Goal: Navigation & Orientation: Understand site structure

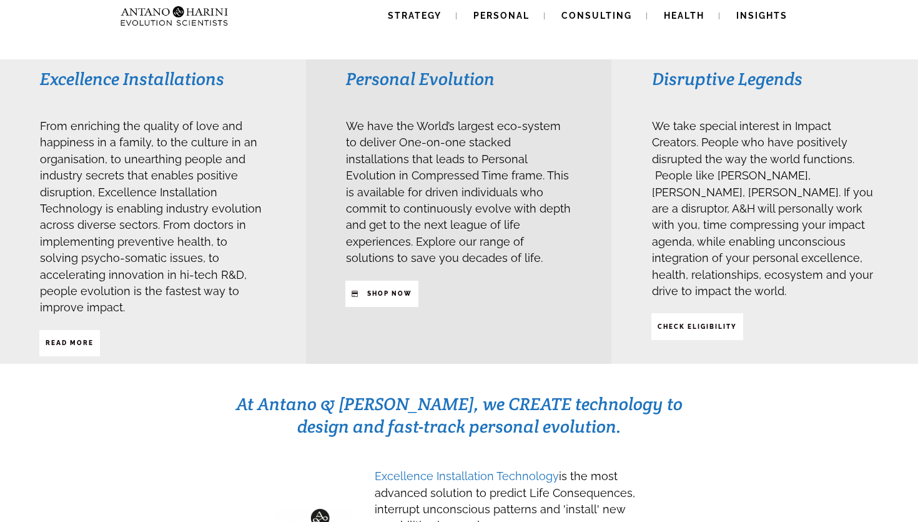
scroll to position [329, 0]
click at [17, 420] on div at bounding box center [459, 515] width 918 height 300
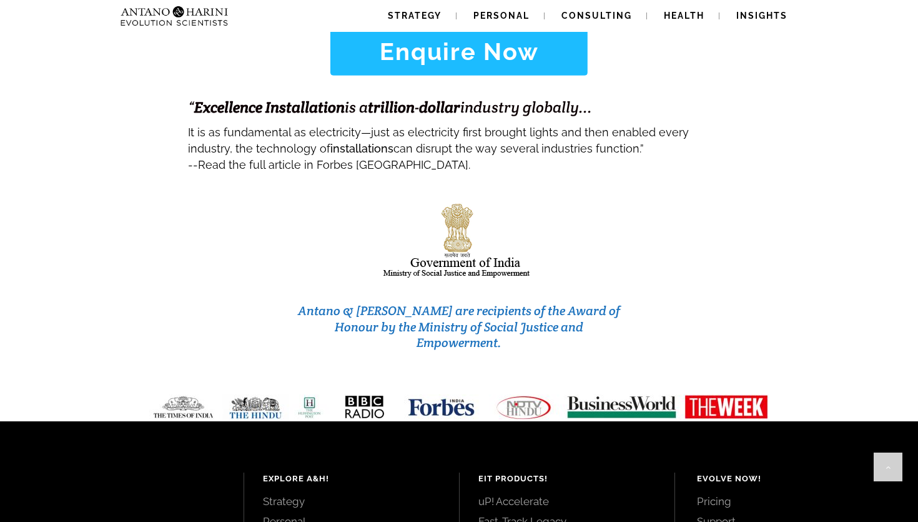
scroll to position [5289, 0]
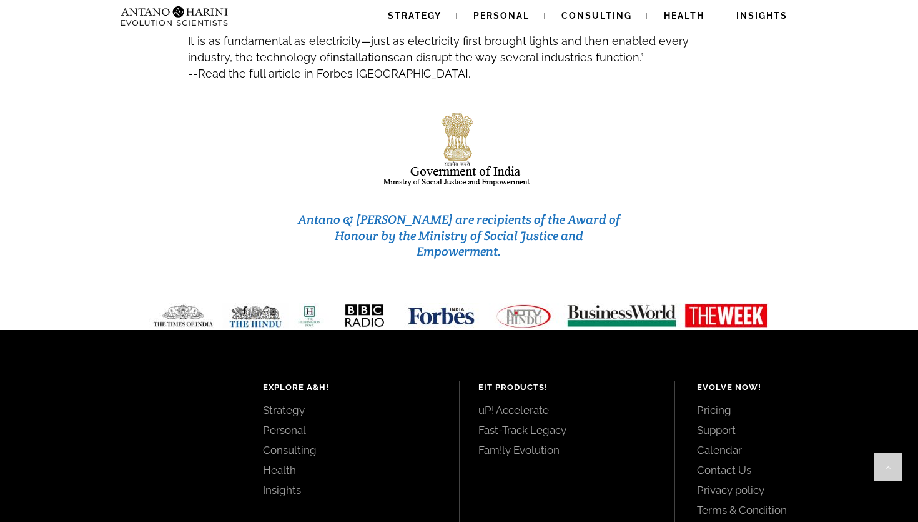
click at [298, 423] on link "Personal" at bounding box center [351, 430] width 177 height 14
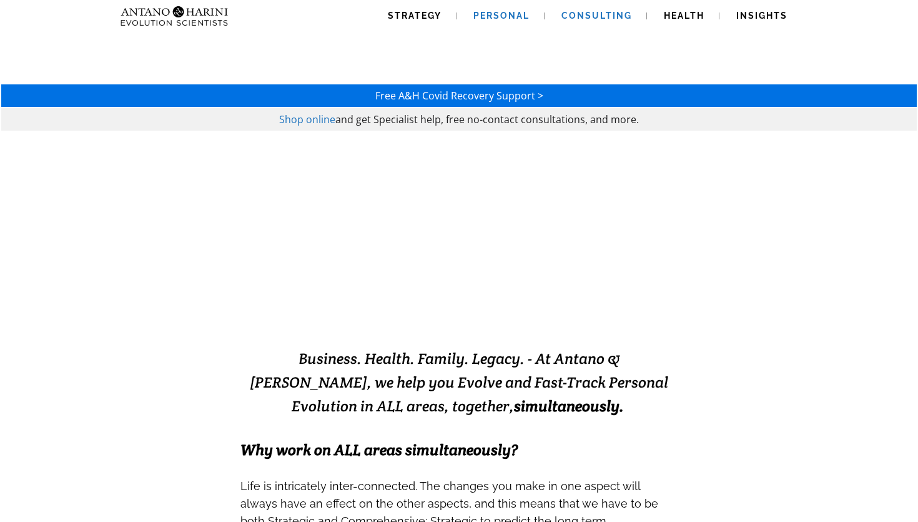
click at [582, 11] on span "Consulting" at bounding box center [597, 16] width 71 height 10
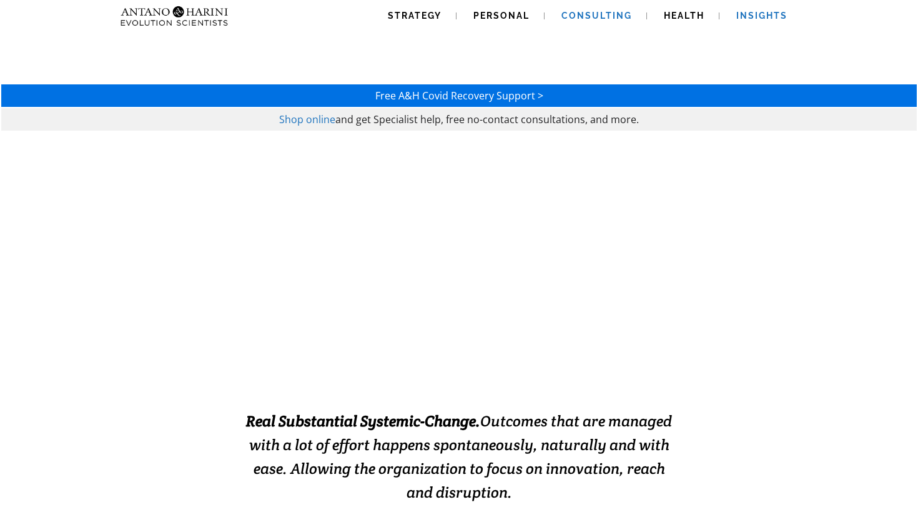
click at [763, 16] on span "Insights" at bounding box center [762, 16] width 51 height 10
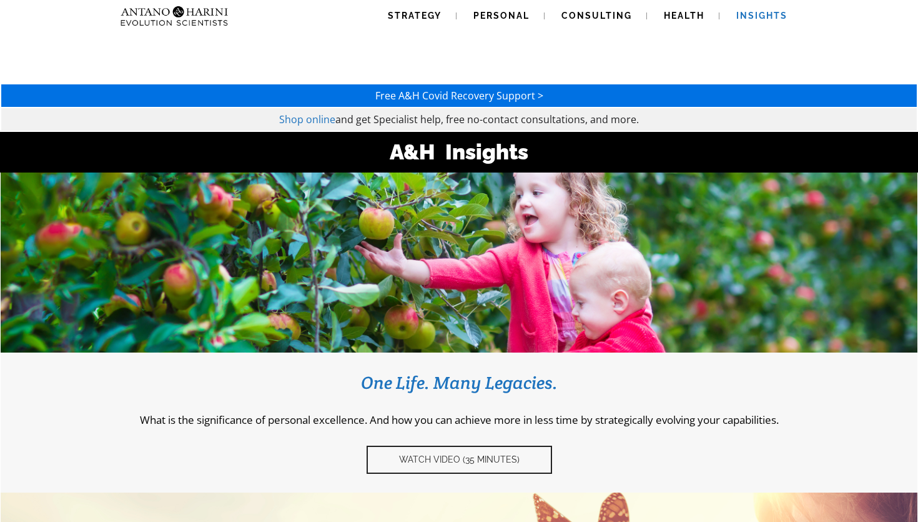
click at [237, 371] on h3 "One Life. Many Legacies." at bounding box center [459, 382] width 880 height 22
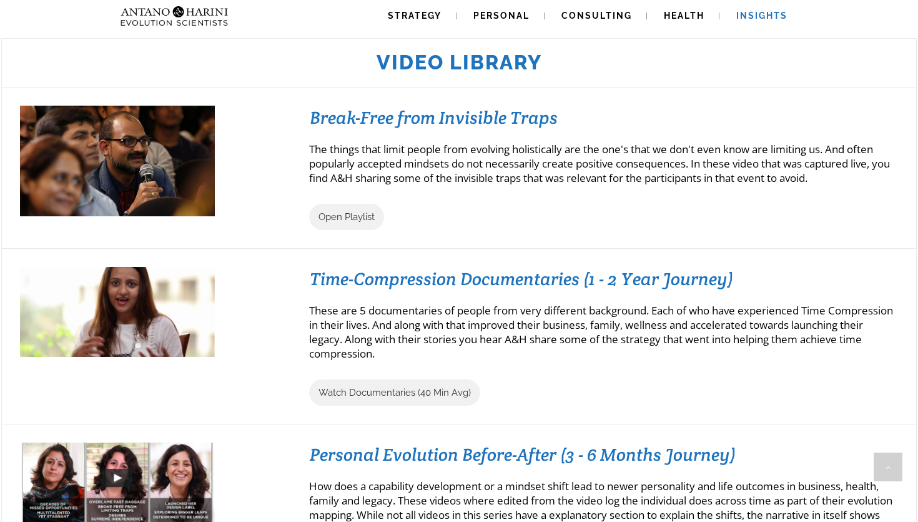
scroll to position [1522, 0]
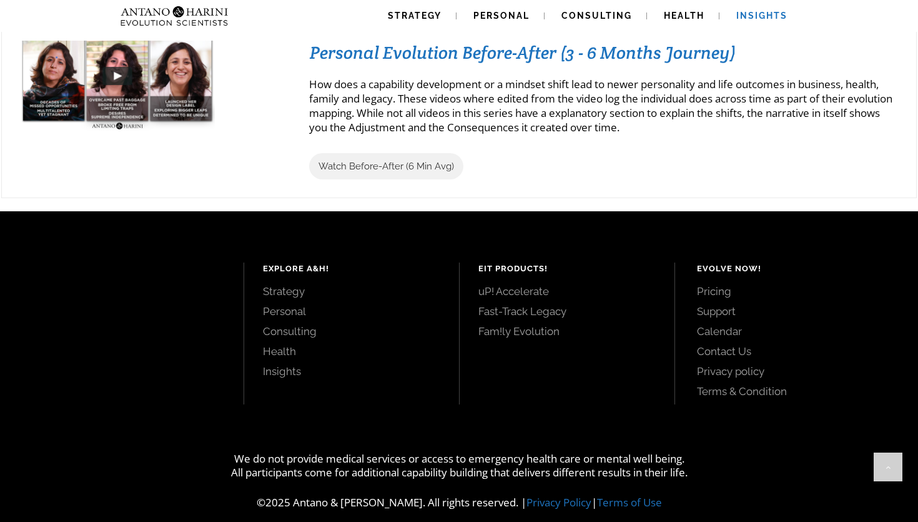
click at [498, 324] on link "Fam!ly Evolution" at bounding box center [567, 331] width 177 height 14
